Goal: Transaction & Acquisition: Purchase product/service

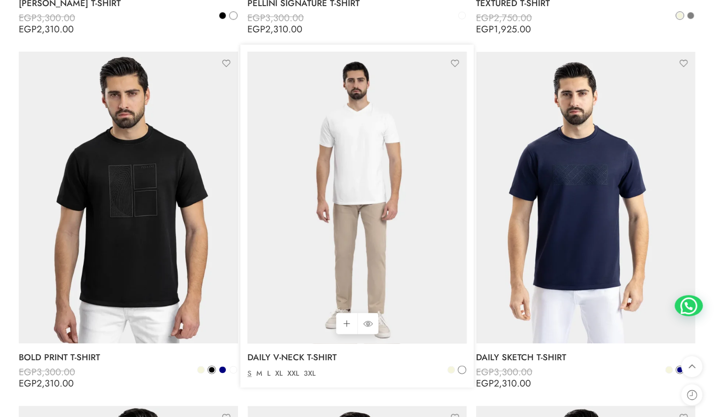
scroll to position [610, 0]
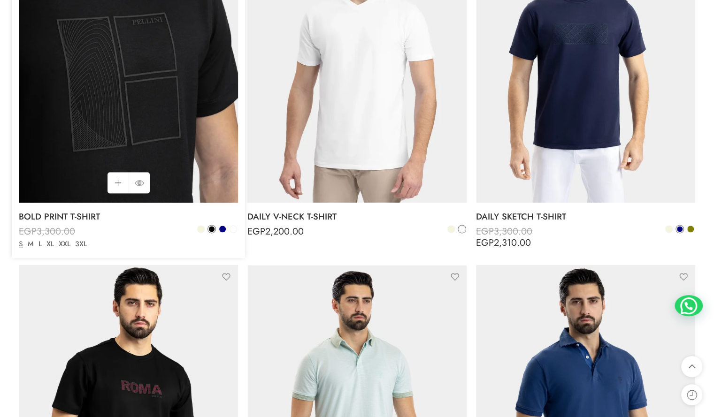
click at [162, 114] on img at bounding box center [128, 57] width 219 height 293
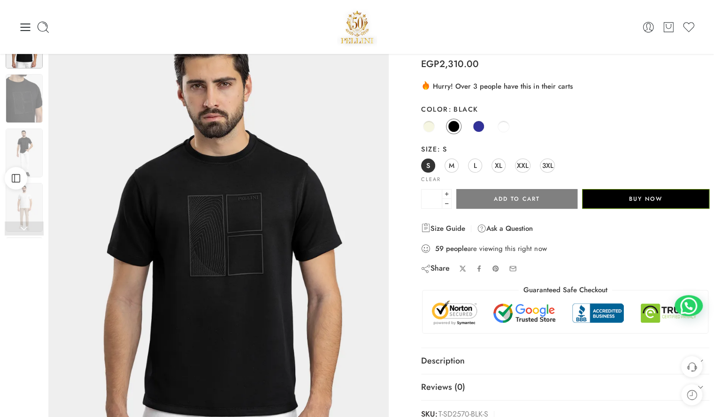
scroll to position [47, 0]
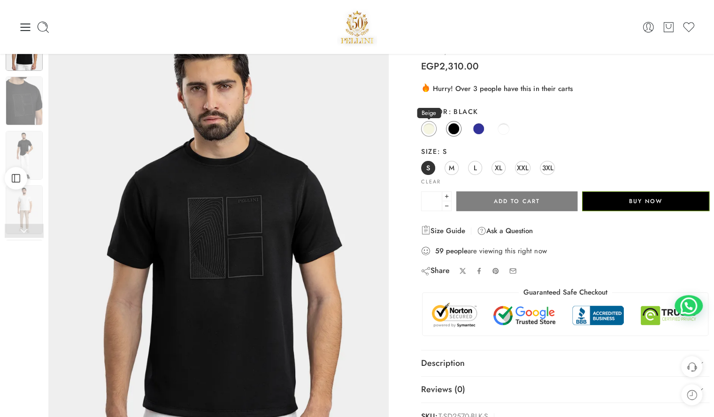
click at [427, 128] on span at bounding box center [429, 129] width 12 height 12
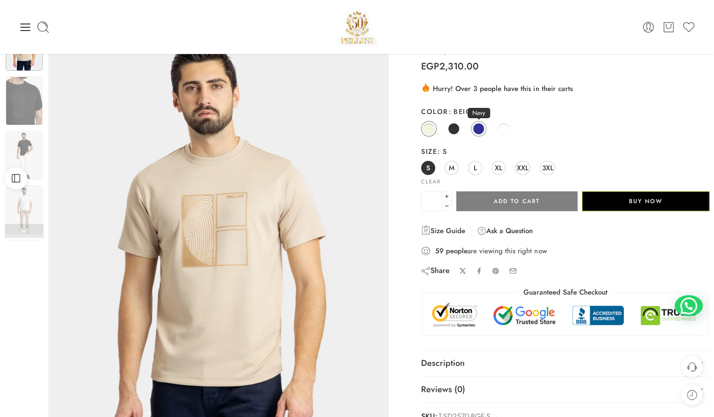
click at [478, 130] on span at bounding box center [479, 129] width 12 height 12
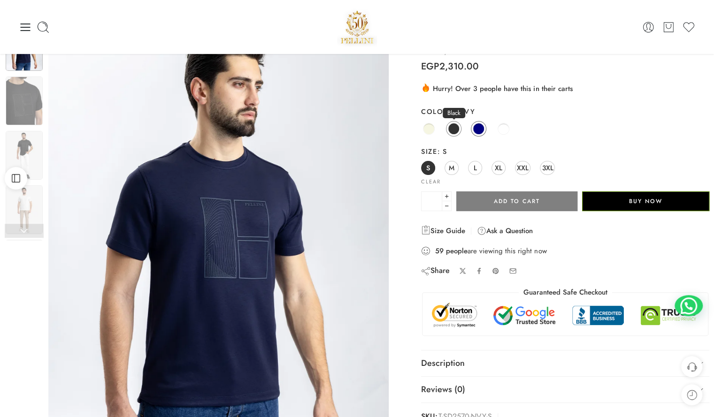
click at [454, 128] on span at bounding box center [454, 129] width 12 height 12
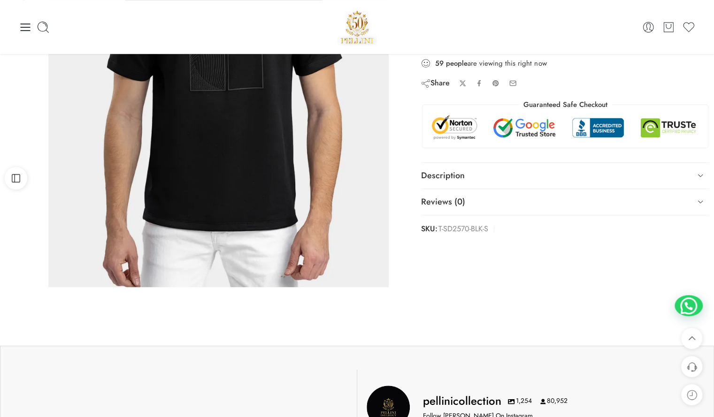
scroll to position [0, 0]
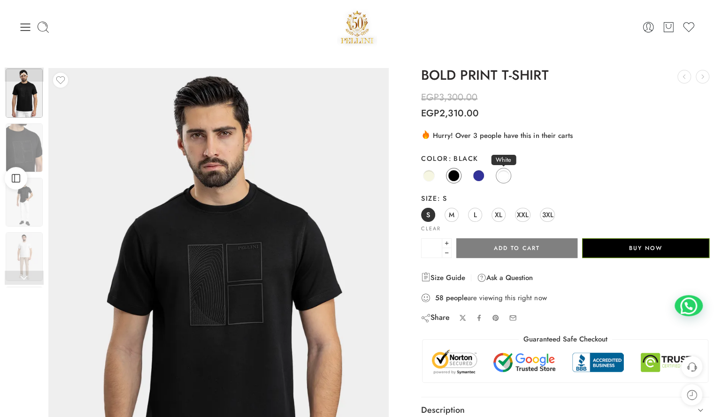
click at [507, 176] on span at bounding box center [504, 176] width 12 height 12
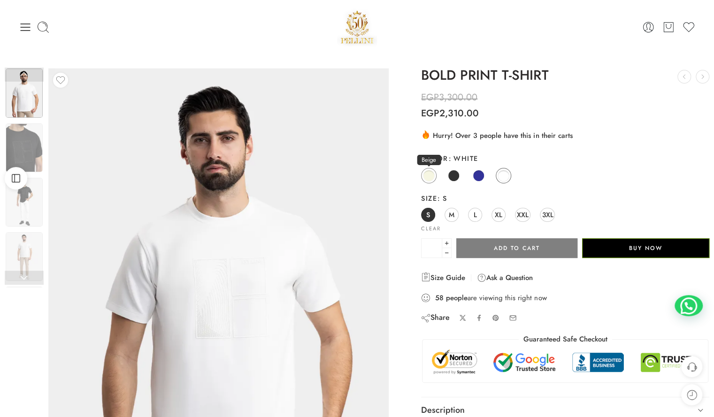
click at [433, 178] on span at bounding box center [429, 176] width 12 height 12
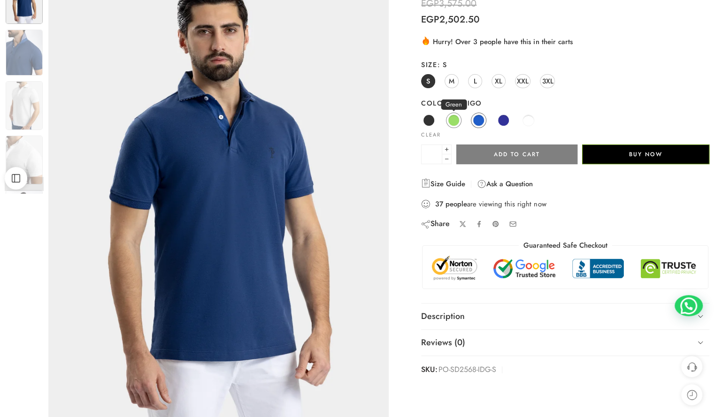
click at [455, 117] on span at bounding box center [454, 121] width 12 height 12
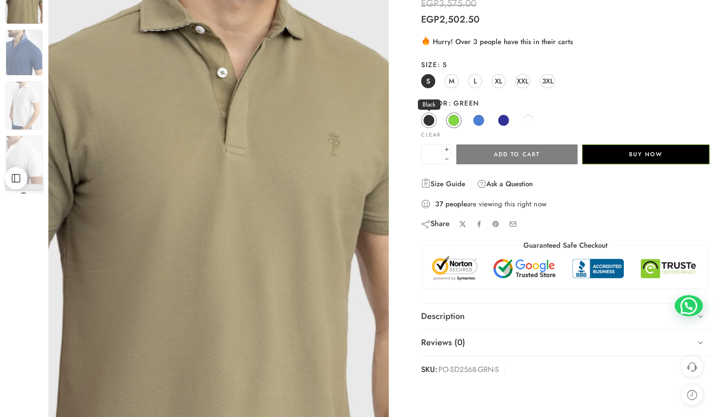
click at [425, 123] on span at bounding box center [429, 121] width 12 height 12
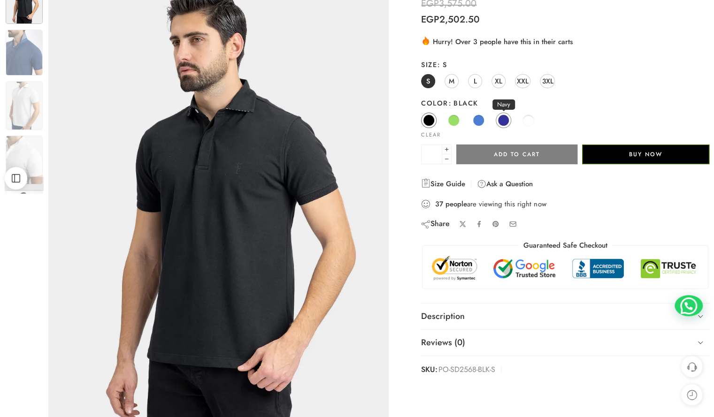
click at [500, 121] on span at bounding box center [504, 121] width 12 height 12
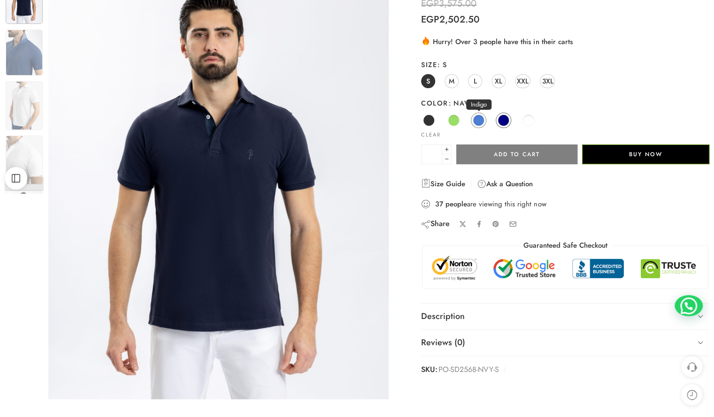
click at [471, 122] on link "Indigo" at bounding box center [478, 120] width 15 height 15
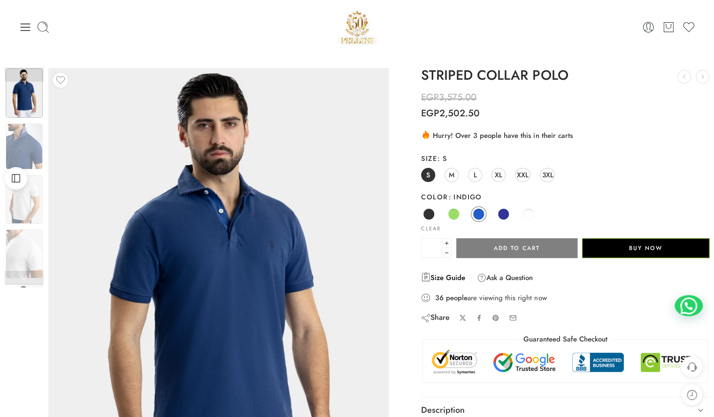
click at [448, 278] on link "Size Guide" at bounding box center [443, 277] width 44 height 11
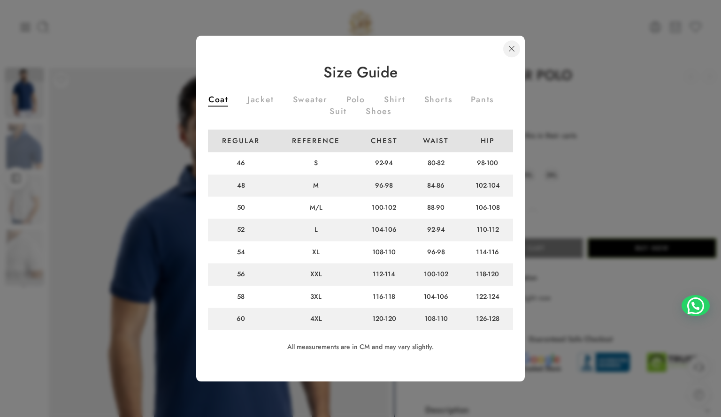
click at [511, 45] on link at bounding box center [511, 48] width 17 height 17
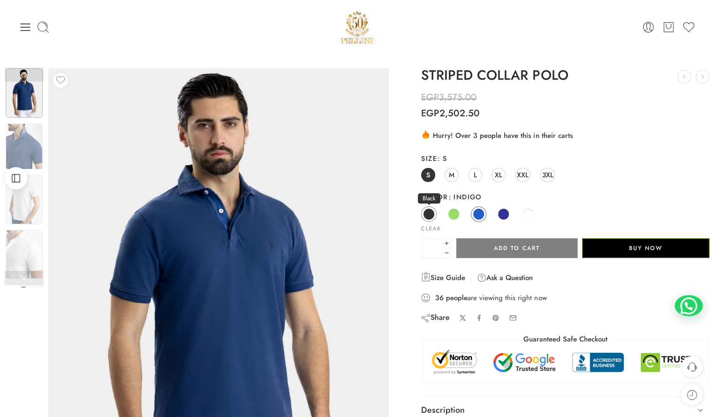
click at [432, 216] on span at bounding box center [429, 214] width 12 height 12
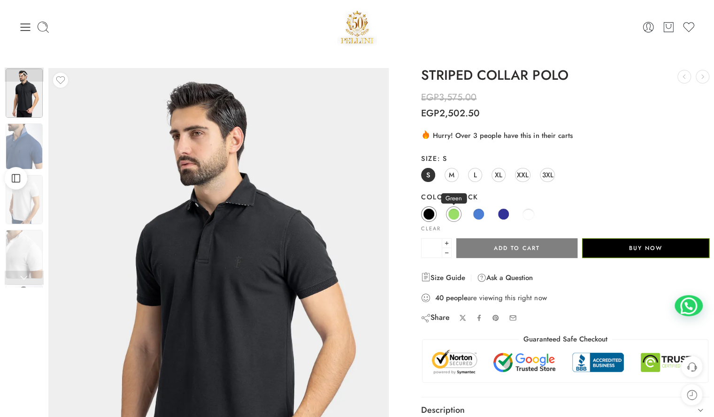
click at [455, 216] on span at bounding box center [454, 214] width 12 height 12
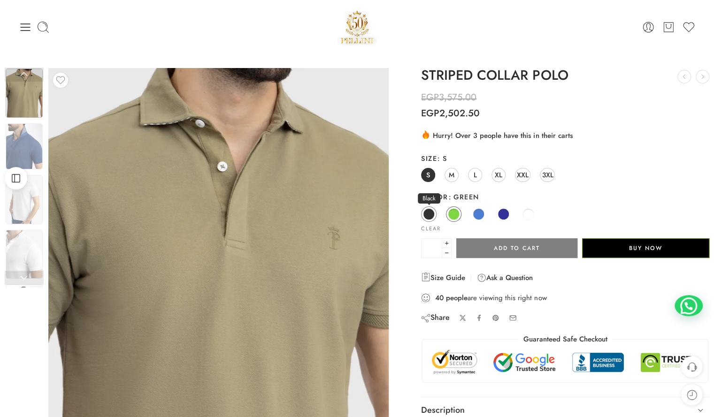
click at [426, 215] on span at bounding box center [429, 214] width 12 height 12
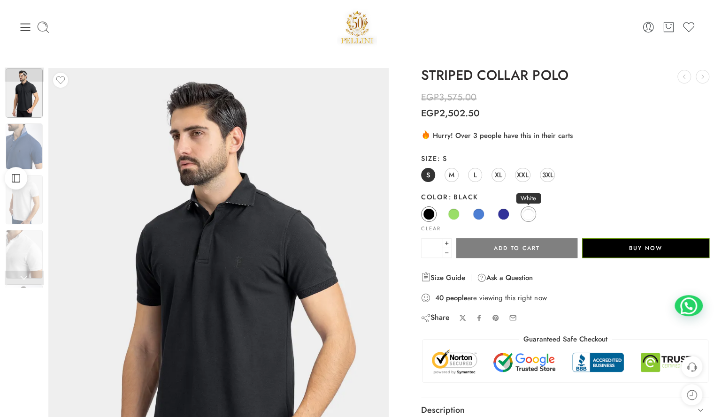
click at [531, 216] on span at bounding box center [529, 214] width 12 height 12
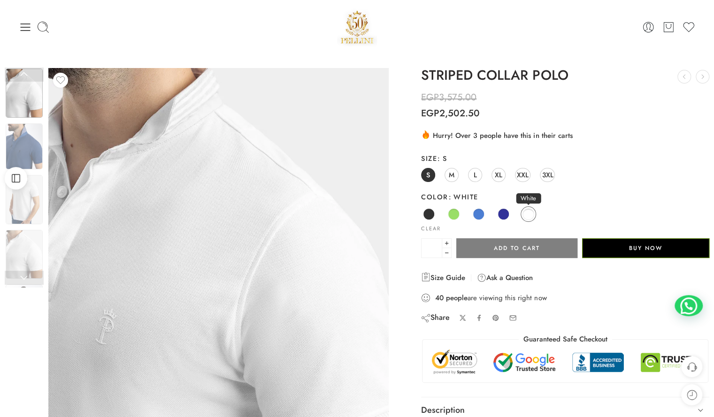
click at [531, 218] on link "White" at bounding box center [528, 214] width 15 height 15
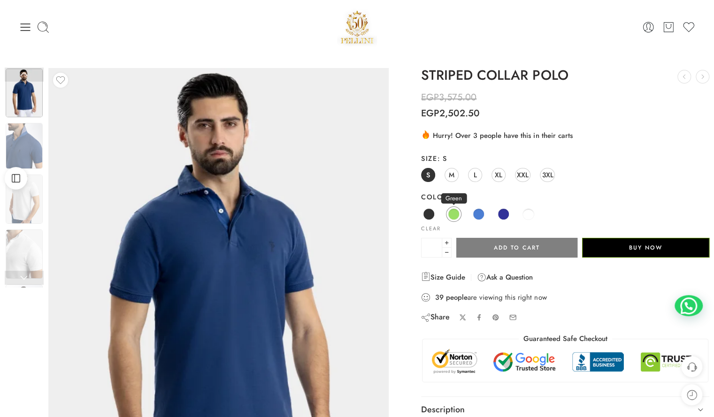
click at [457, 215] on span at bounding box center [454, 214] width 12 height 12
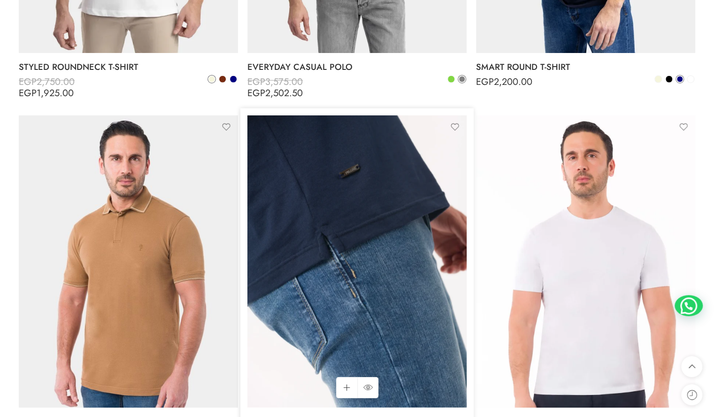
scroll to position [1611, 0]
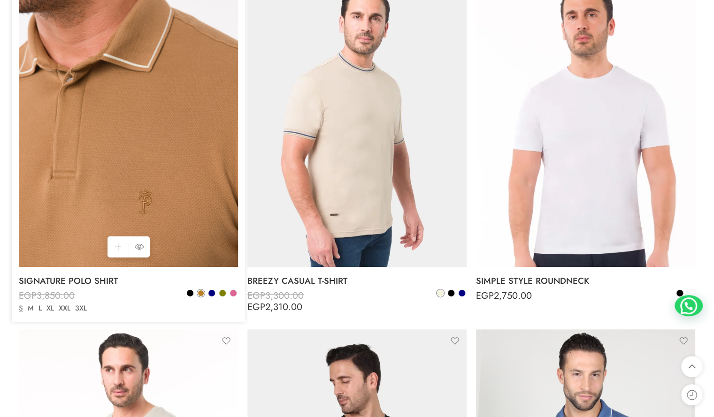
click at [224, 248] on img at bounding box center [128, 139] width 219 height 329
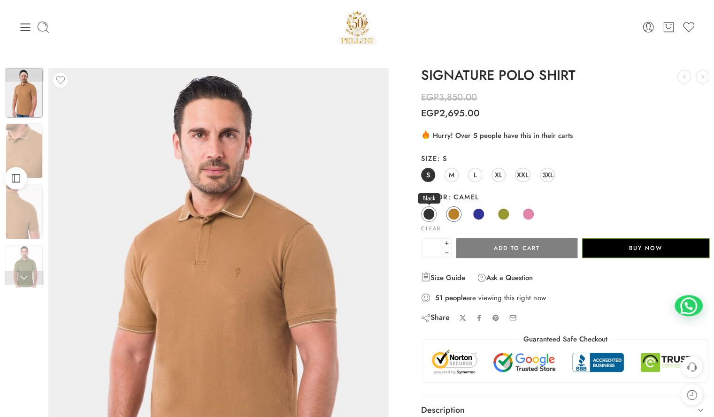
click at [422, 211] on link "Black" at bounding box center [428, 214] width 15 height 15
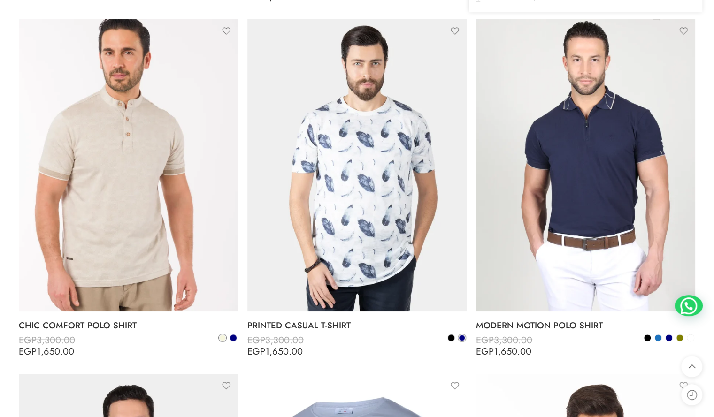
scroll to position [2784, 0]
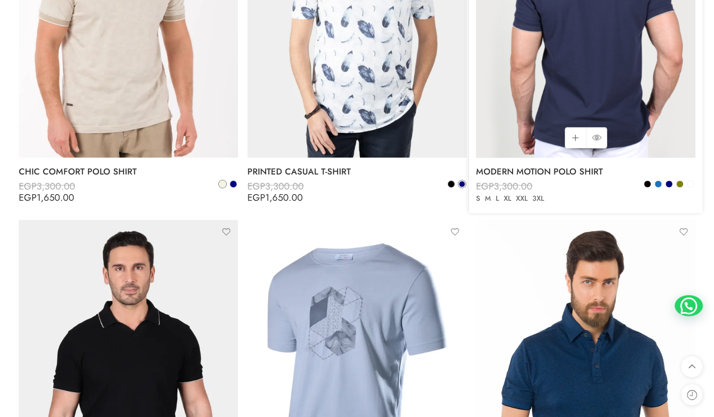
click at [647, 82] on img at bounding box center [585, 11] width 219 height 293
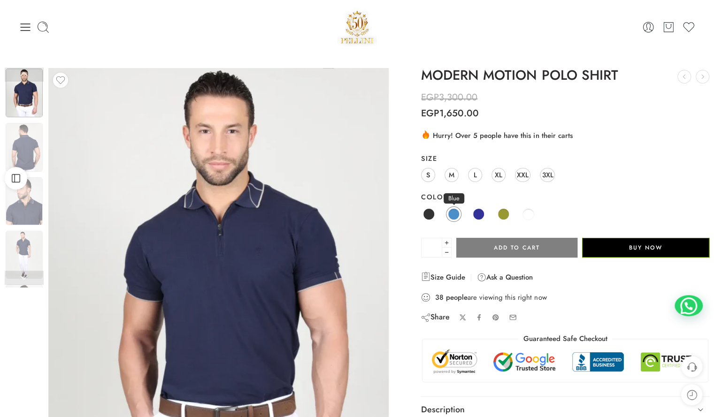
click at [457, 215] on span at bounding box center [454, 214] width 12 height 12
click at [424, 175] on link "S" at bounding box center [428, 175] width 14 height 14
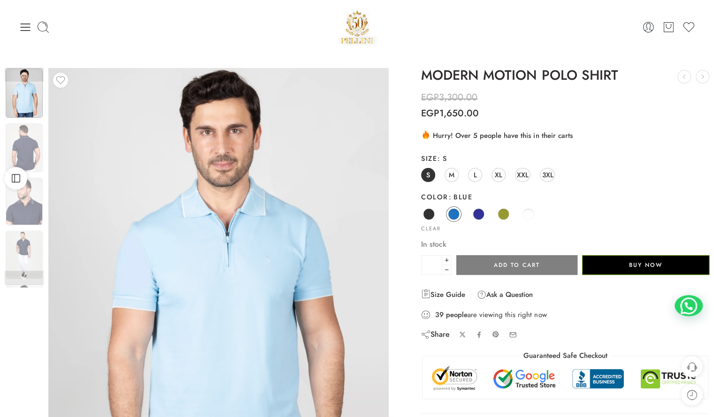
click at [426, 35] on div at bounding box center [356, 27] width 225 height 40
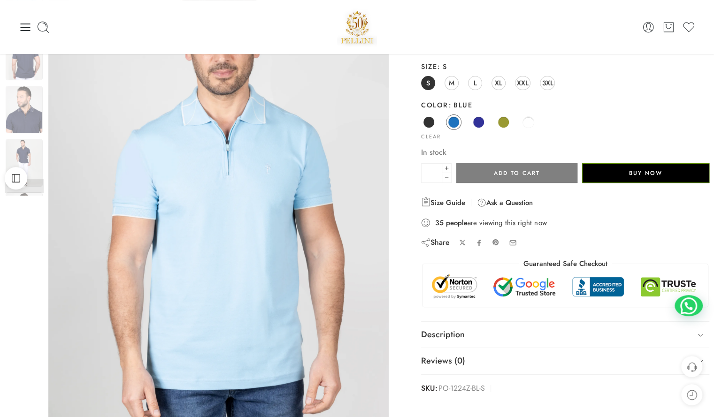
scroll to position [47, 0]
